Goal: Obtain resource: Download file/media

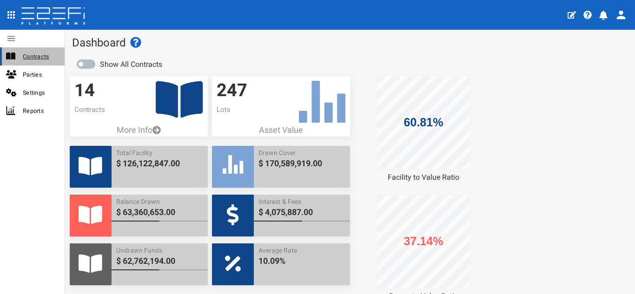
click at [26, 58] on span "Contracts" at bounding box center [40, 56] width 34 height 11
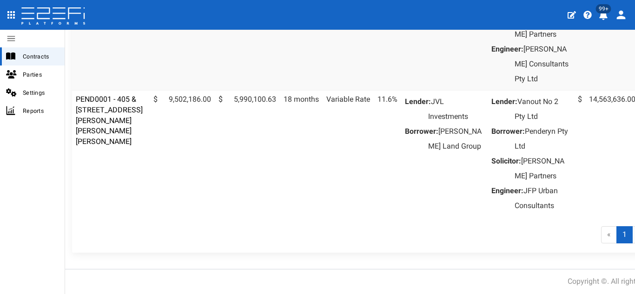
scroll to position [1314, 0]
click at [633, 236] on link "2" at bounding box center [641, 235] width 16 height 17
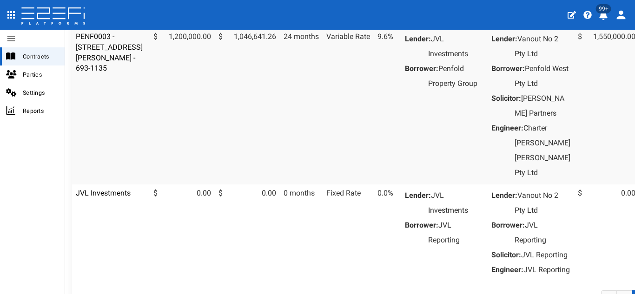
scroll to position [351, 0]
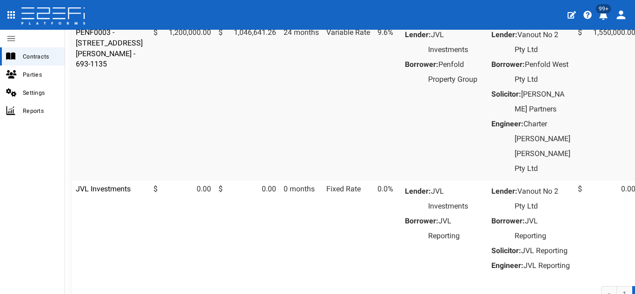
click at [101, 222] on td "JVL Investments" at bounding box center [111, 228] width 78 height 97
click at [97, 194] on link "JVL Investments" at bounding box center [103, 189] width 55 height 9
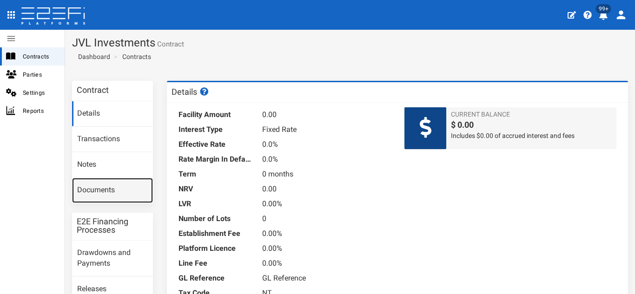
click at [104, 197] on link "Documents" at bounding box center [112, 190] width 81 height 25
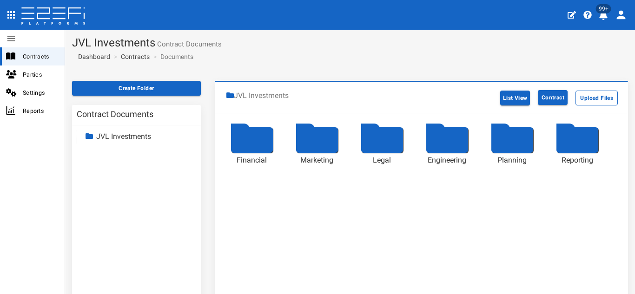
click at [587, 132] on div at bounding box center [578, 140] width 42 height 26
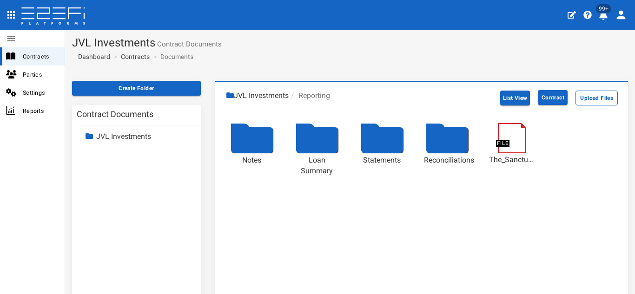
click at [380, 140] on div at bounding box center [382, 140] width 42 height 26
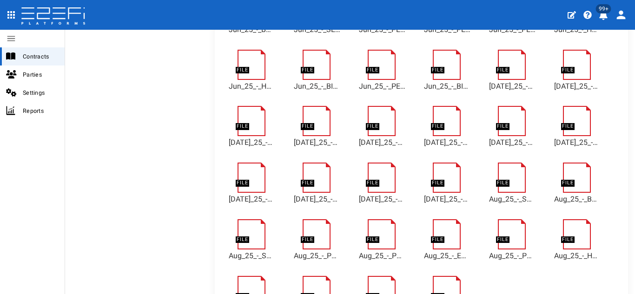
scroll to position [2987, 0]
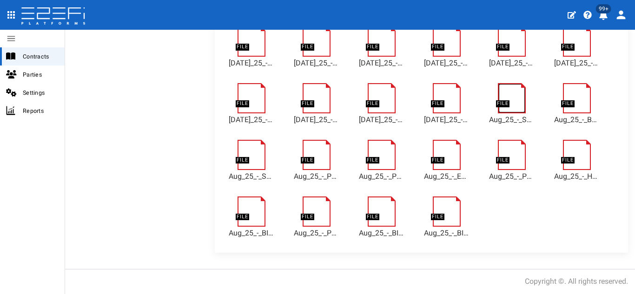
click at [501, 87] on link at bounding box center [517, 87] width 38 height 0
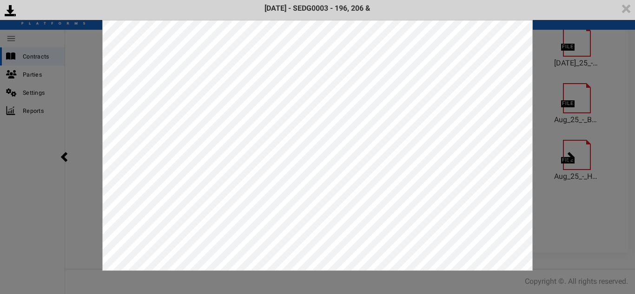
scroll to position [0, 0]
click at [624, 10] on img at bounding box center [627, 9] width 18 height 18
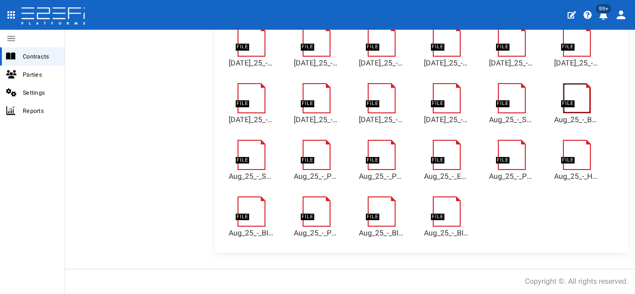
click at [573, 87] on link at bounding box center [582, 87] width 38 height 0
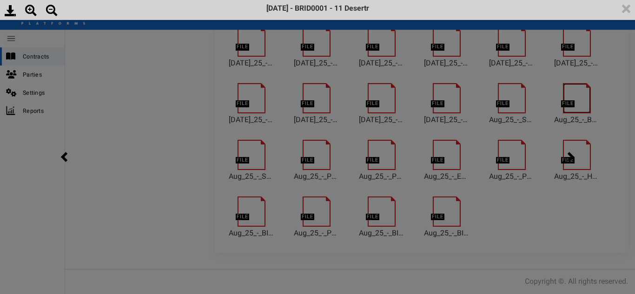
click at [573, 110] on body "404, the article you seek, can not be found Close 99+ Contracts Parties Setting…" at bounding box center [317, 147] width 635 height 294
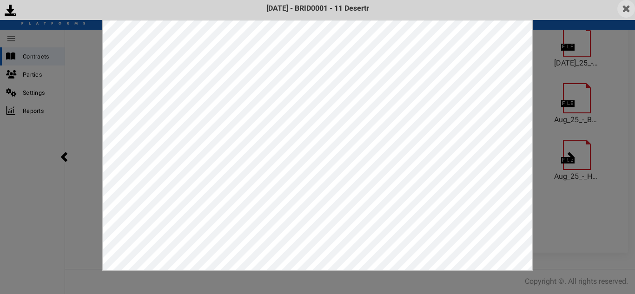
click at [631, 6] on img at bounding box center [627, 9] width 18 height 18
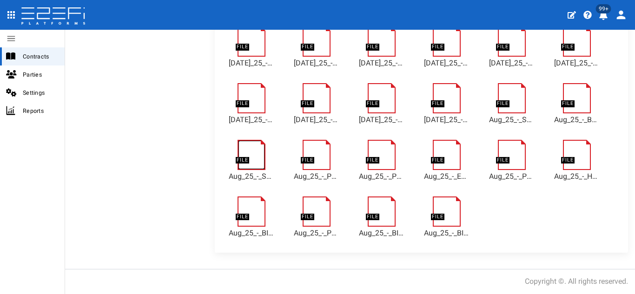
click at [256, 144] on link at bounding box center [257, 144] width 38 height 0
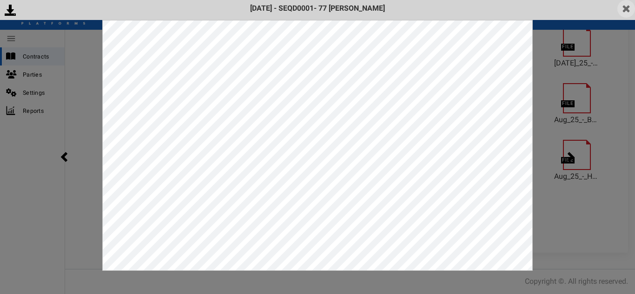
click at [623, 9] on img at bounding box center [627, 9] width 18 height 18
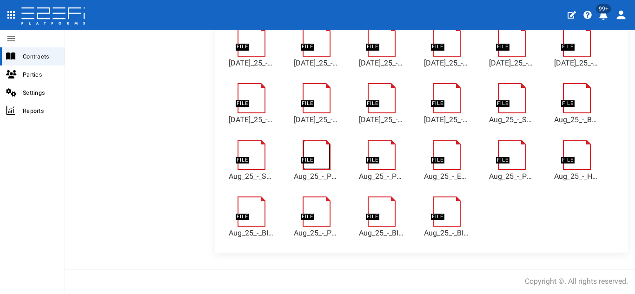
click at [320, 144] on link at bounding box center [322, 144] width 38 height 0
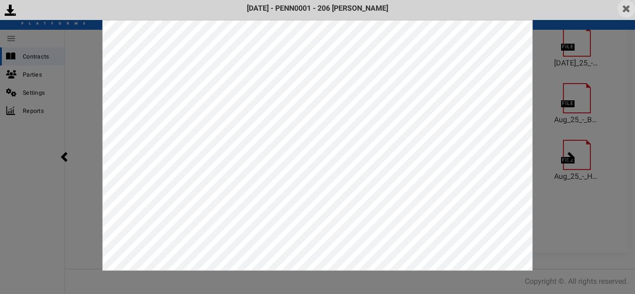
click at [628, 8] on img at bounding box center [627, 9] width 18 height 18
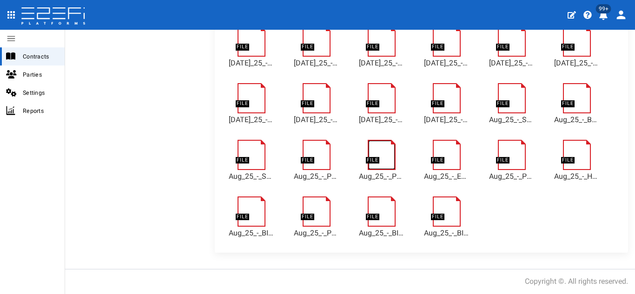
click at [387, 144] on link at bounding box center [387, 144] width 38 height 0
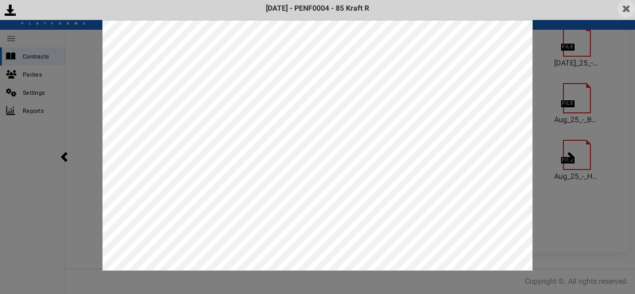
click at [625, 15] on img at bounding box center [627, 9] width 18 height 18
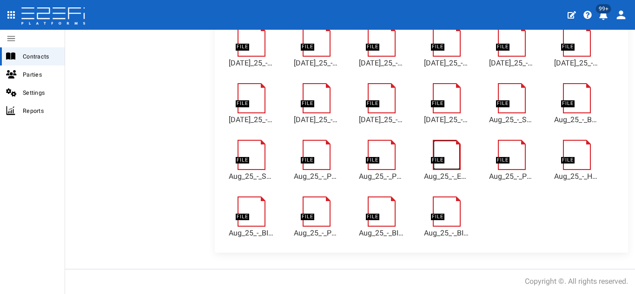
click at [439, 144] on link at bounding box center [452, 144] width 38 height 0
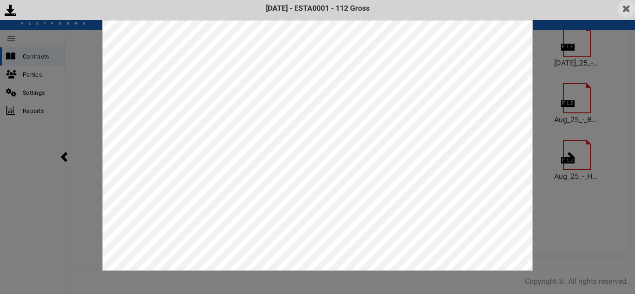
click at [623, 0] on img at bounding box center [627, 9] width 18 height 18
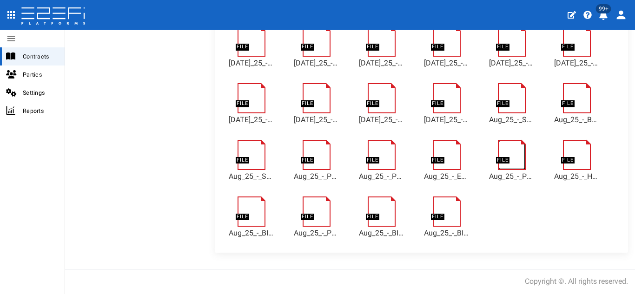
click at [515, 144] on link at bounding box center [517, 144] width 38 height 0
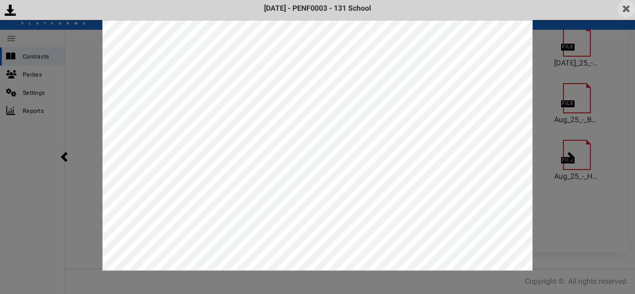
click at [626, 11] on img at bounding box center [627, 9] width 18 height 18
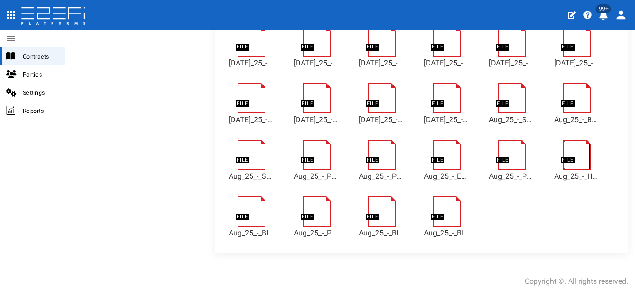
click at [573, 144] on link at bounding box center [582, 144] width 38 height 0
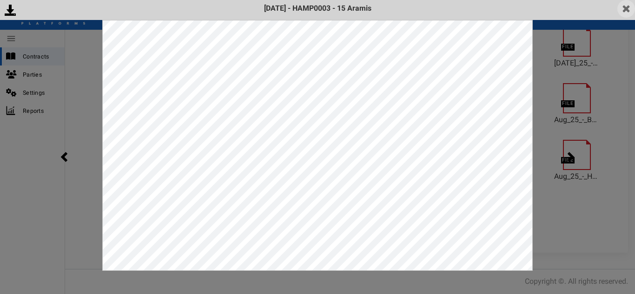
click at [627, 11] on img at bounding box center [627, 9] width 18 height 18
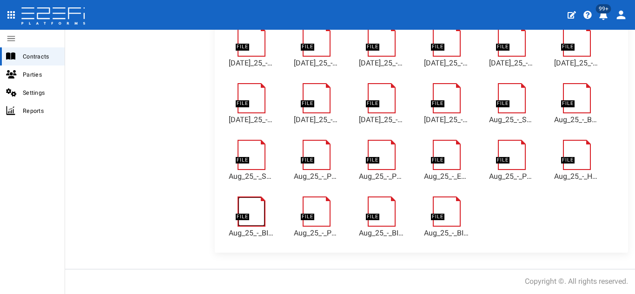
click at [252, 201] on link at bounding box center [257, 201] width 38 height 0
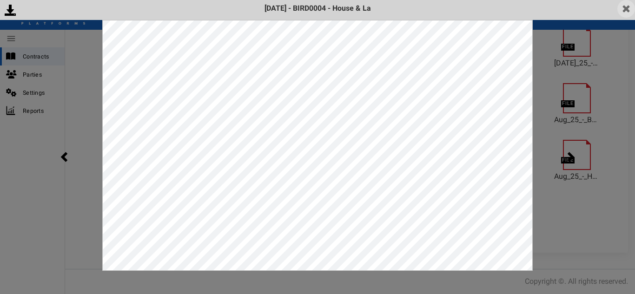
click at [629, 13] on img at bounding box center [627, 9] width 18 height 18
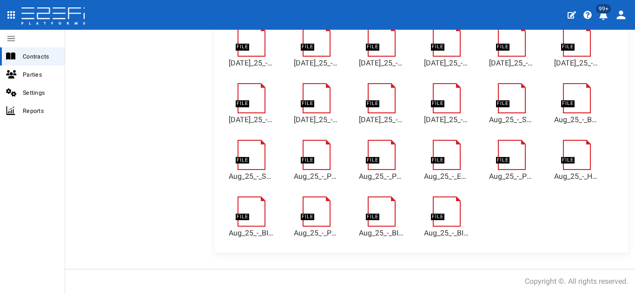
click at [332, 215] on div at bounding box center [317, 215] width 47 height 28
click at [323, 201] on link at bounding box center [322, 201] width 38 height 0
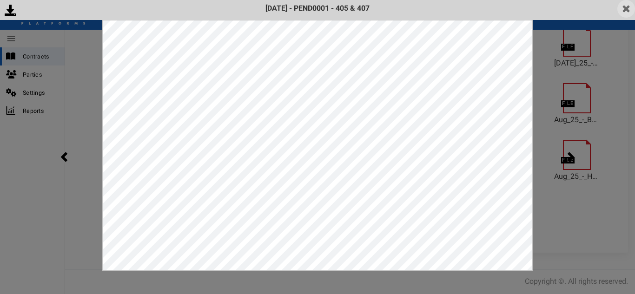
click at [629, 5] on img at bounding box center [627, 9] width 18 height 18
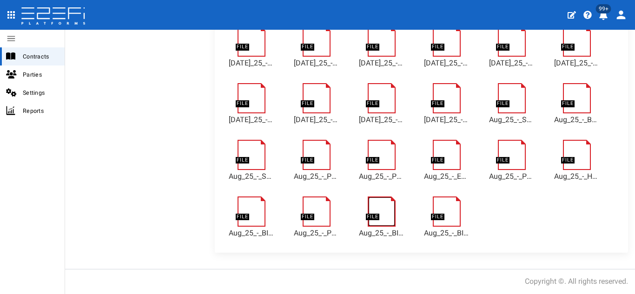
click at [384, 201] on link at bounding box center [387, 201] width 38 height 0
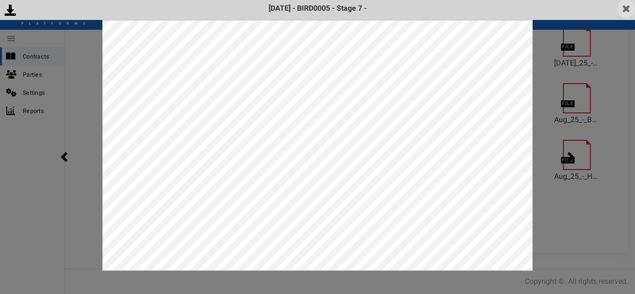
click at [624, 9] on img at bounding box center [627, 9] width 18 height 18
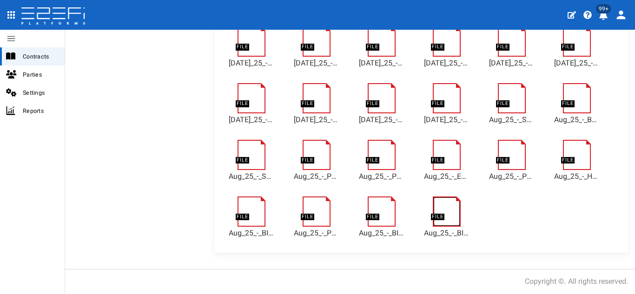
click at [451, 201] on link at bounding box center [452, 201] width 38 height 0
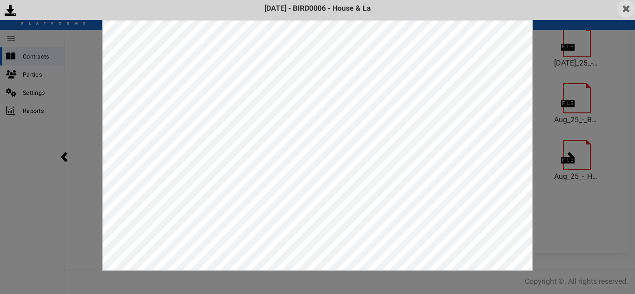
click at [628, 11] on img at bounding box center [627, 9] width 18 height 18
